Goal: Transaction & Acquisition: Book appointment/travel/reservation

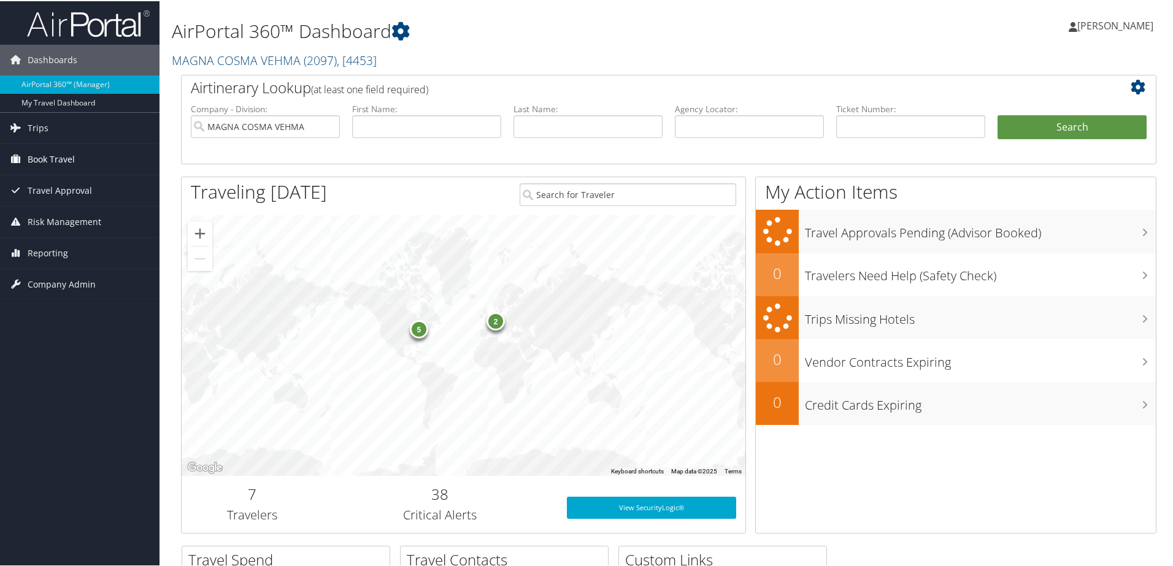
click at [57, 159] on span "Book Travel" at bounding box center [51, 158] width 47 height 31
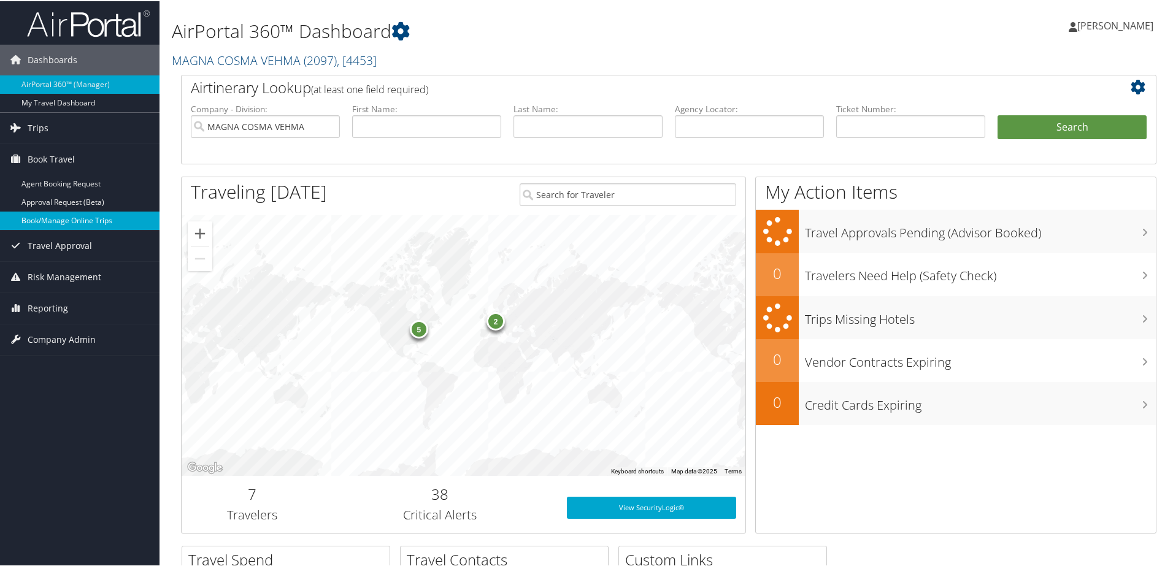
click at [72, 220] on link "Book/Manage Online Trips" at bounding box center [80, 220] width 160 height 18
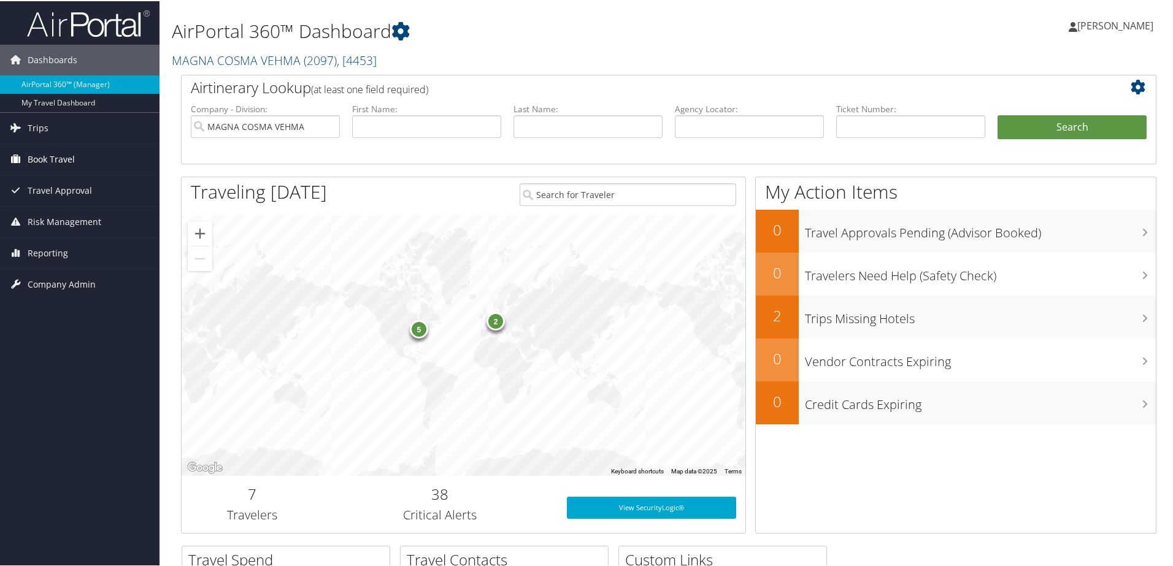
click at [52, 155] on span "Book Travel" at bounding box center [51, 158] width 47 height 31
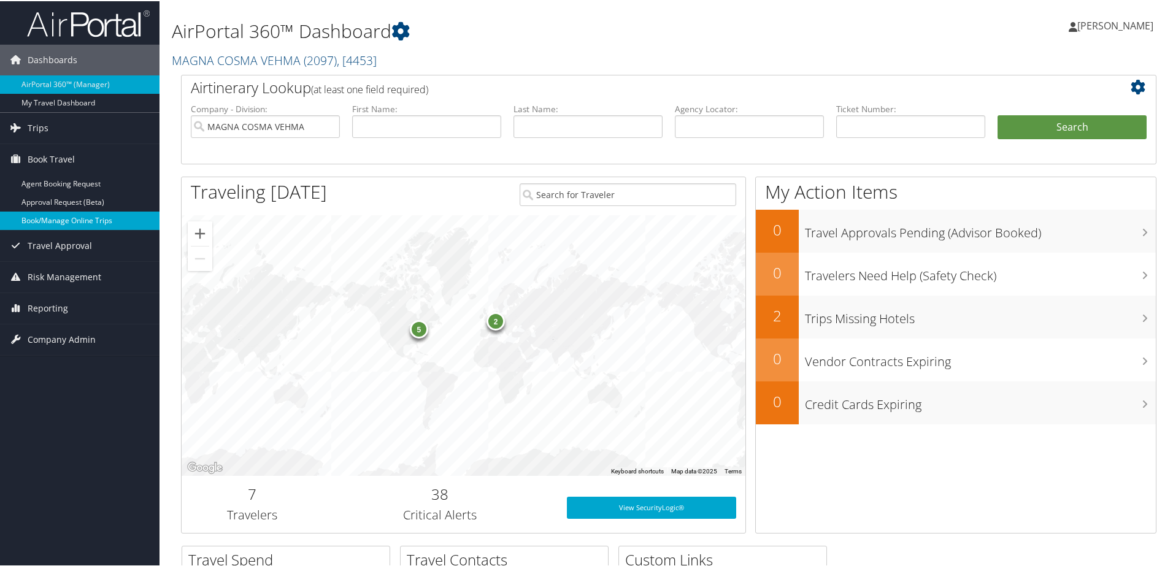
click at [55, 218] on link "Book/Manage Online Trips" at bounding box center [80, 220] width 160 height 18
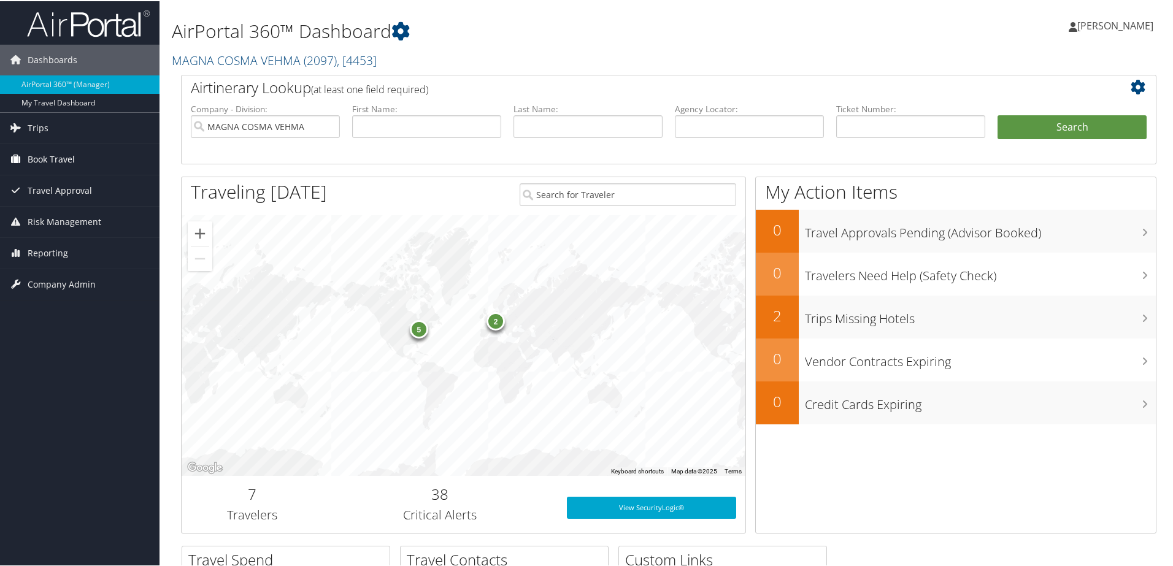
click at [61, 164] on span "Book Travel" at bounding box center [51, 158] width 47 height 31
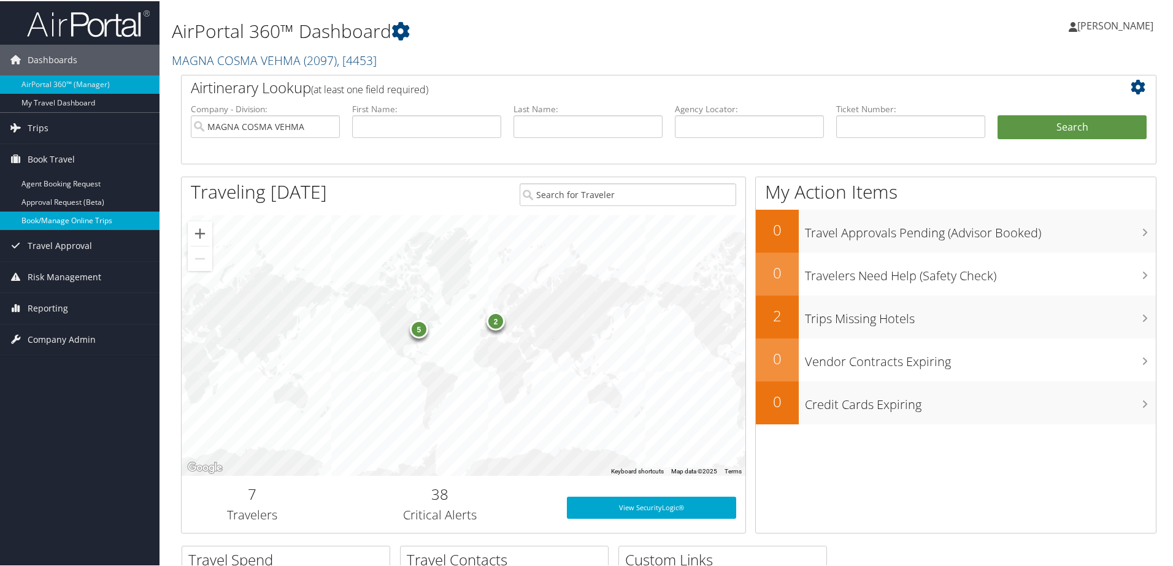
click at [68, 218] on link "Book/Manage Online Trips" at bounding box center [80, 220] width 160 height 18
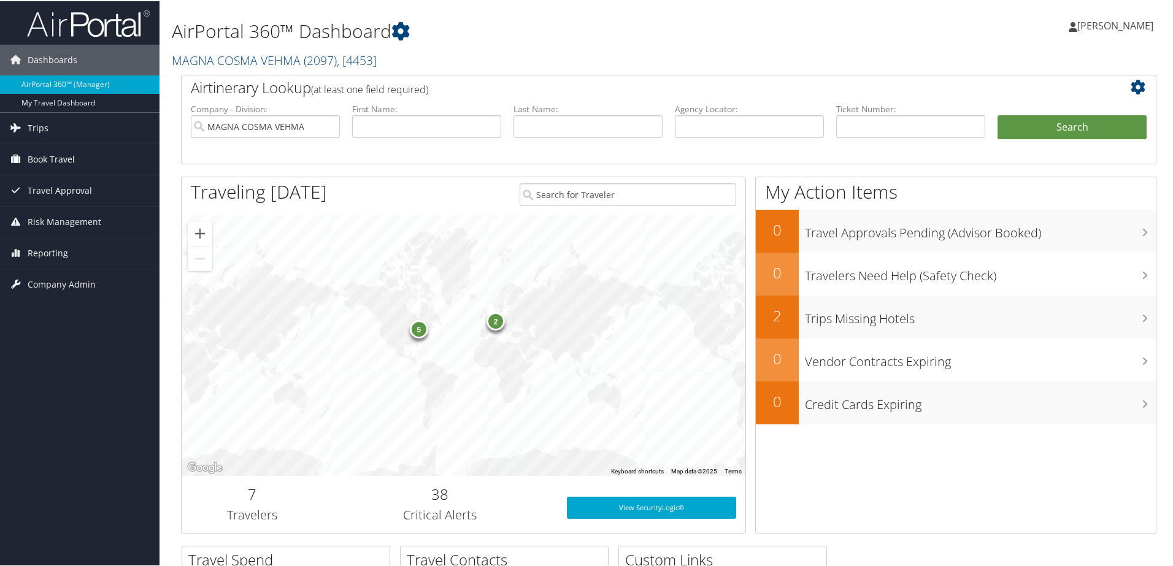
click at [55, 152] on span "Book Travel" at bounding box center [51, 158] width 47 height 31
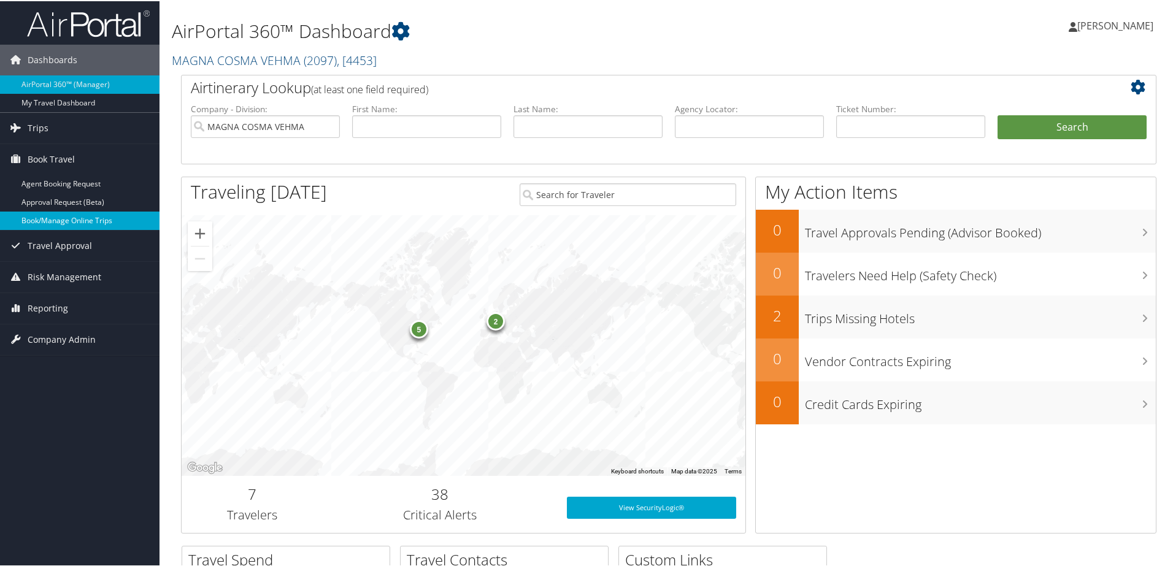
click at [92, 223] on link "Book/Manage Online Trips" at bounding box center [80, 220] width 160 height 18
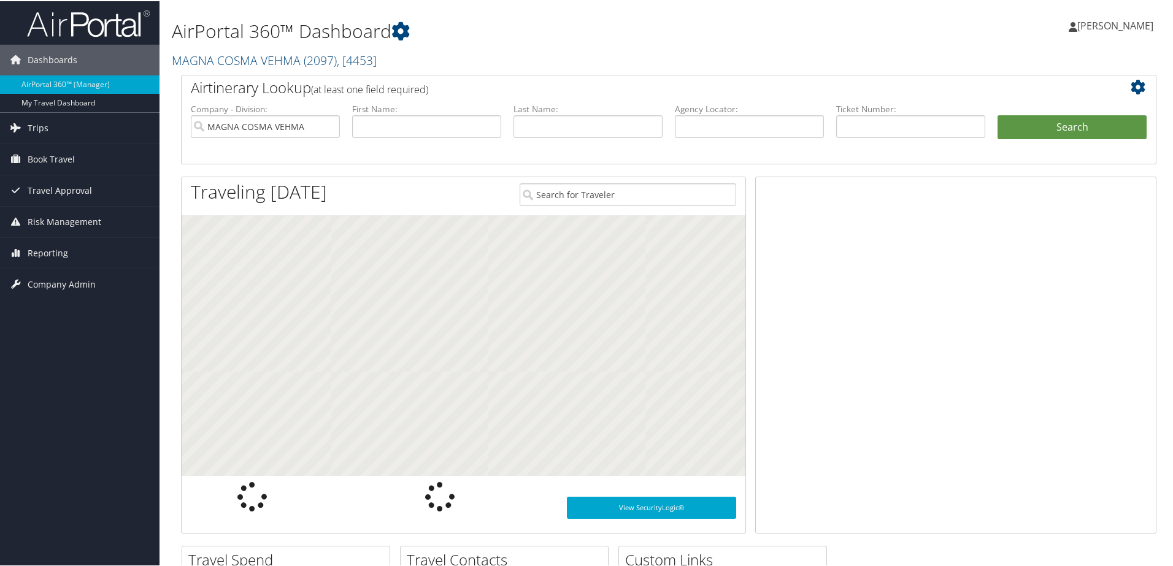
click at [52, 158] on span "Book Travel" at bounding box center [51, 158] width 47 height 31
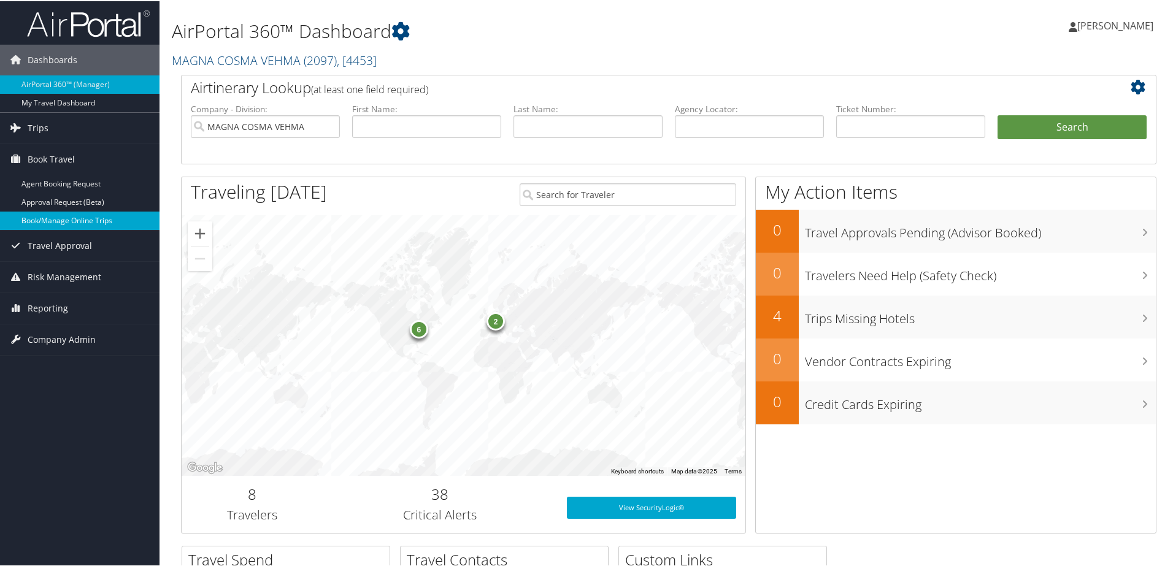
click at [92, 215] on link "Book/Manage Online Trips" at bounding box center [80, 220] width 160 height 18
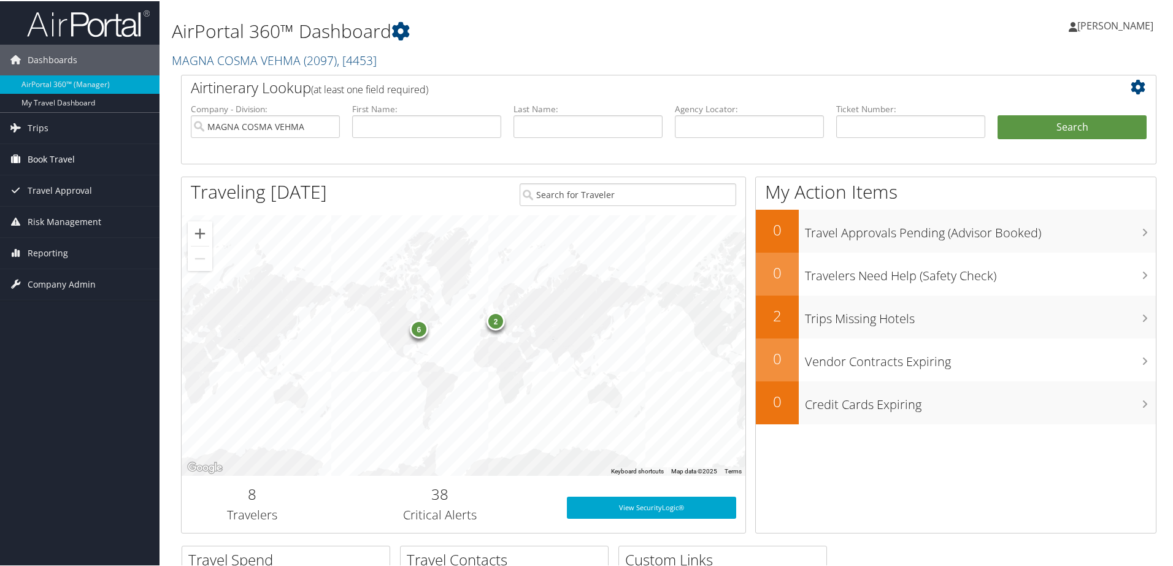
click at [43, 158] on span "Book Travel" at bounding box center [51, 158] width 47 height 31
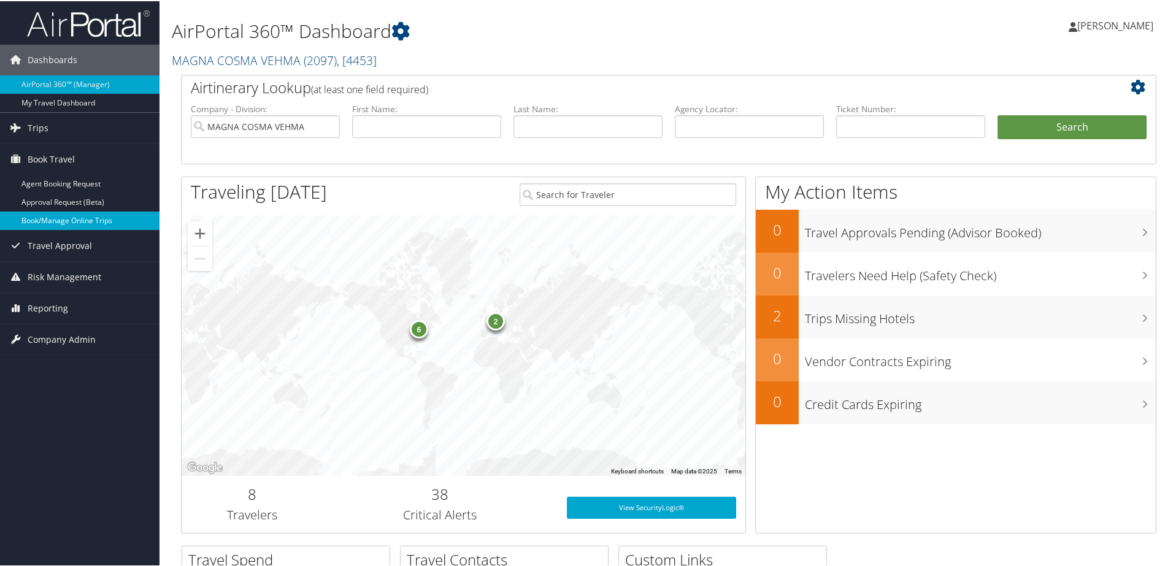
click at [75, 221] on link "Book/Manage Online Trips" at bounding box center [80, 220] width 160 height 18
